Goal: Task Accomplishment & Management: Manage account settings

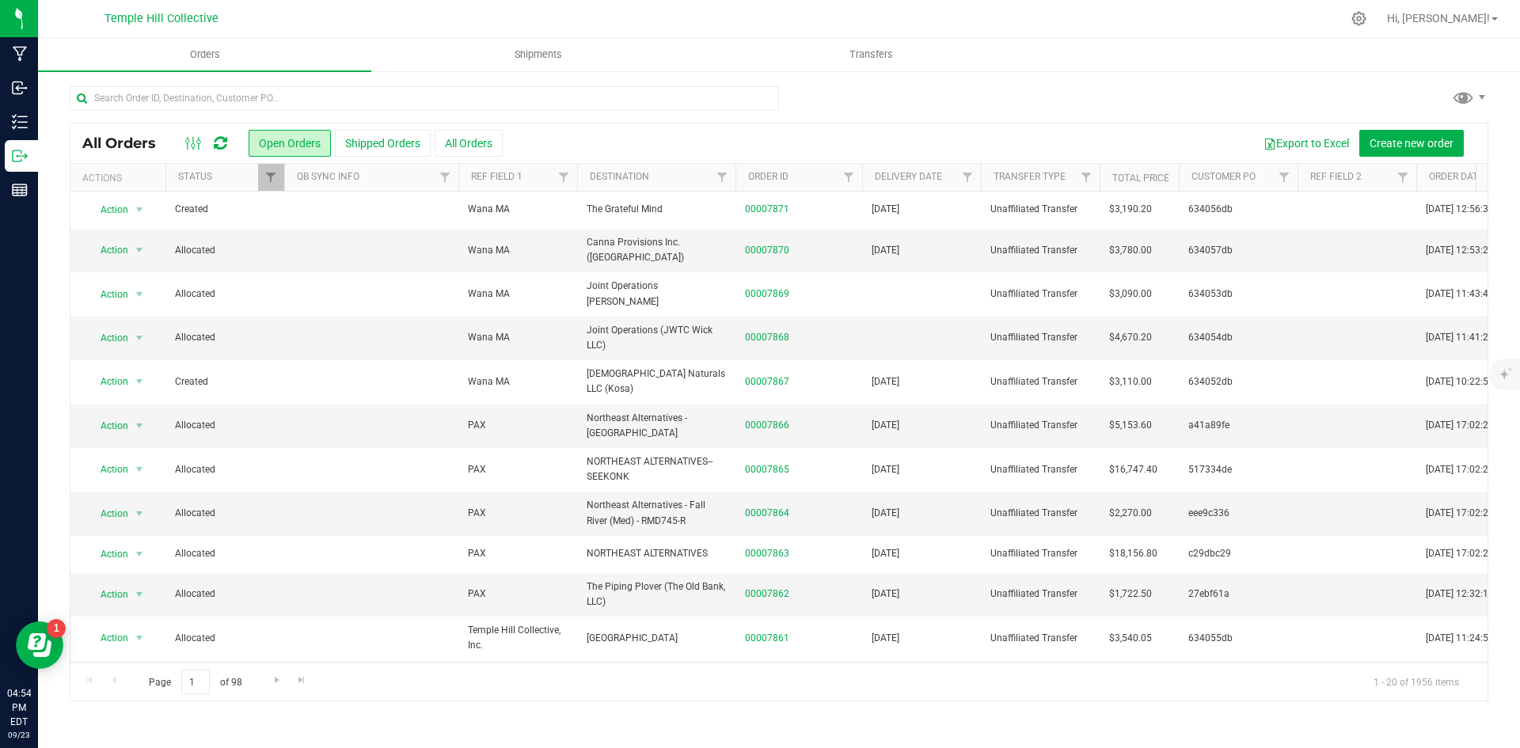
click at [217, 142] on icon at bounding box center [220, 143] width 13 height 16
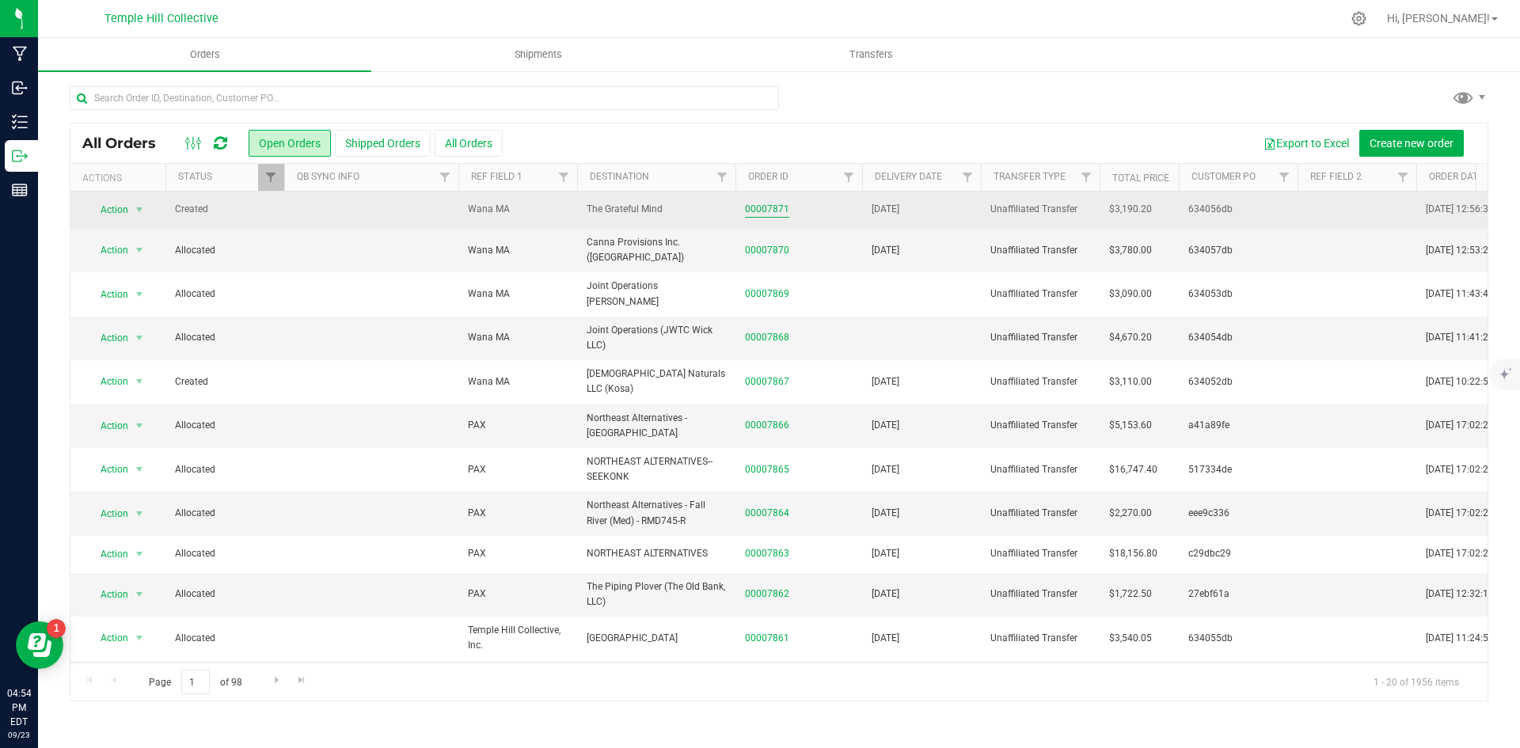
click at [755, 207] on link "00007871" at bounding box center [767, 209] width 44 height 15
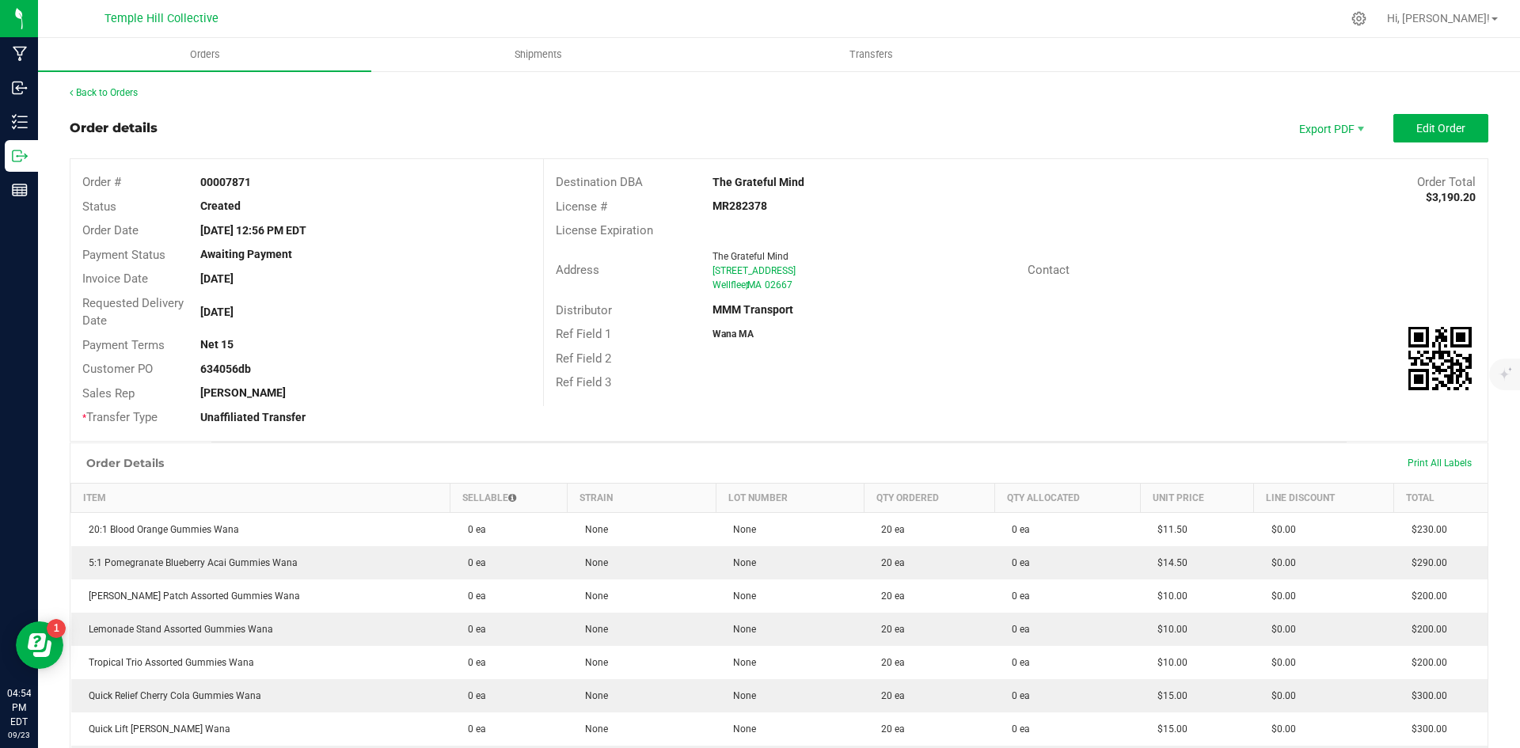
drag, startPoint x: 724, startPoint y: 289, endPoint x: 652, endPoint y: 259, distance: 77.4
click at [652, 259] on div "Address The Grateful Mind [STREET_ADDRESS]" at bounding box center [786, 270] width 484 height 49
copy div "The Grateful Mind [STREET_ADDRESS]"
